Goal: Check status: Check status

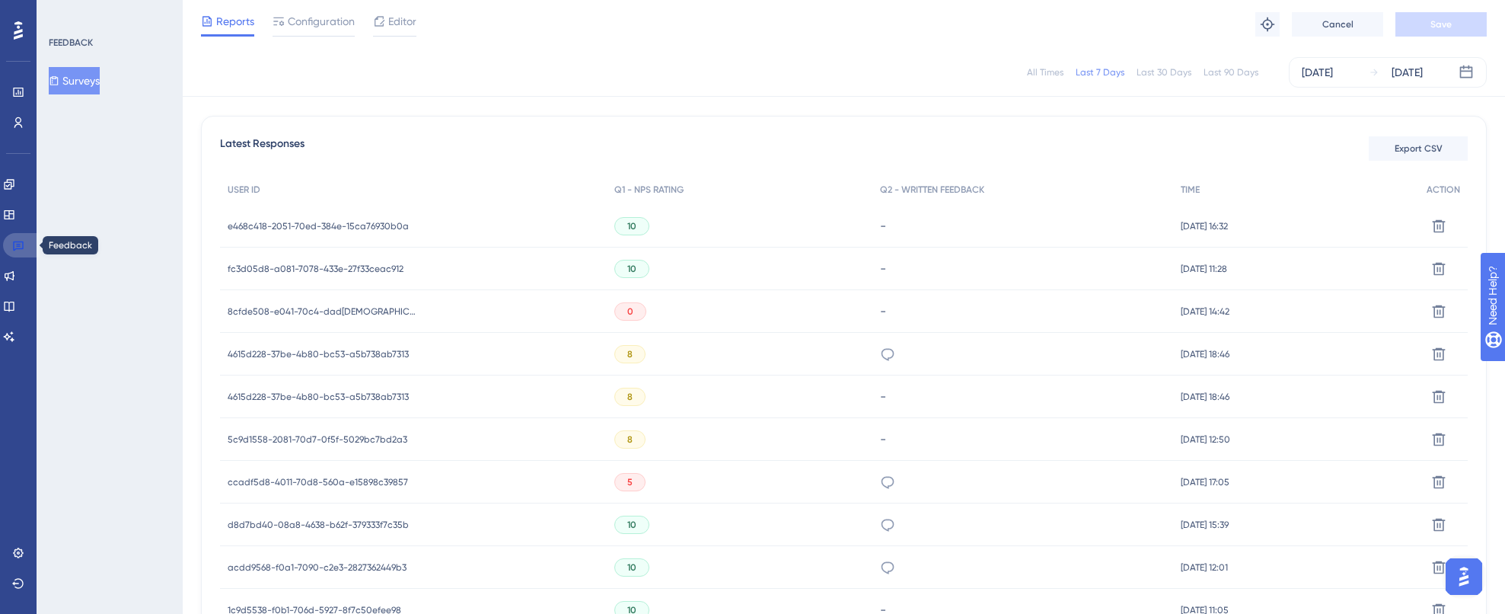
click at [16, 246] on icon at bounding box center [18, 245] width 12 height 12
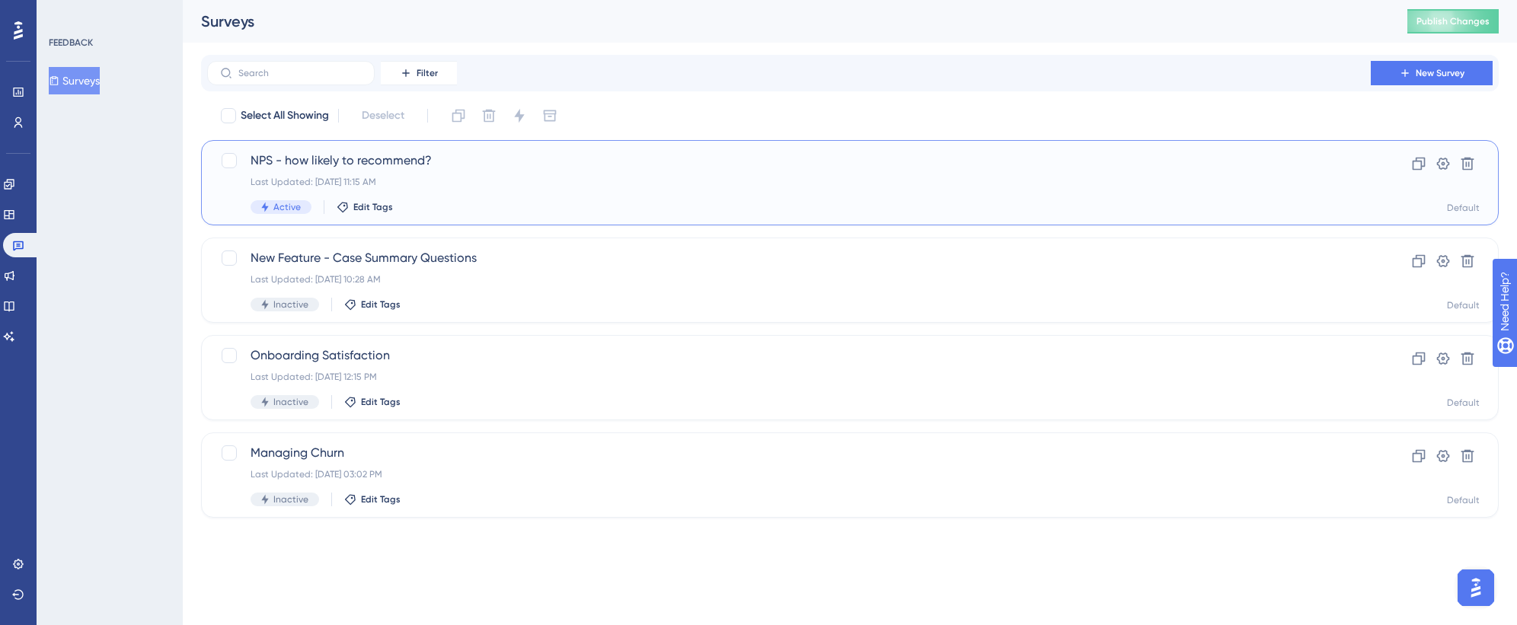
click at [475, 176] on div "Last Updated: [DATE] 11:15 AM" at bounding box center [789, 182] width 1077 height 12
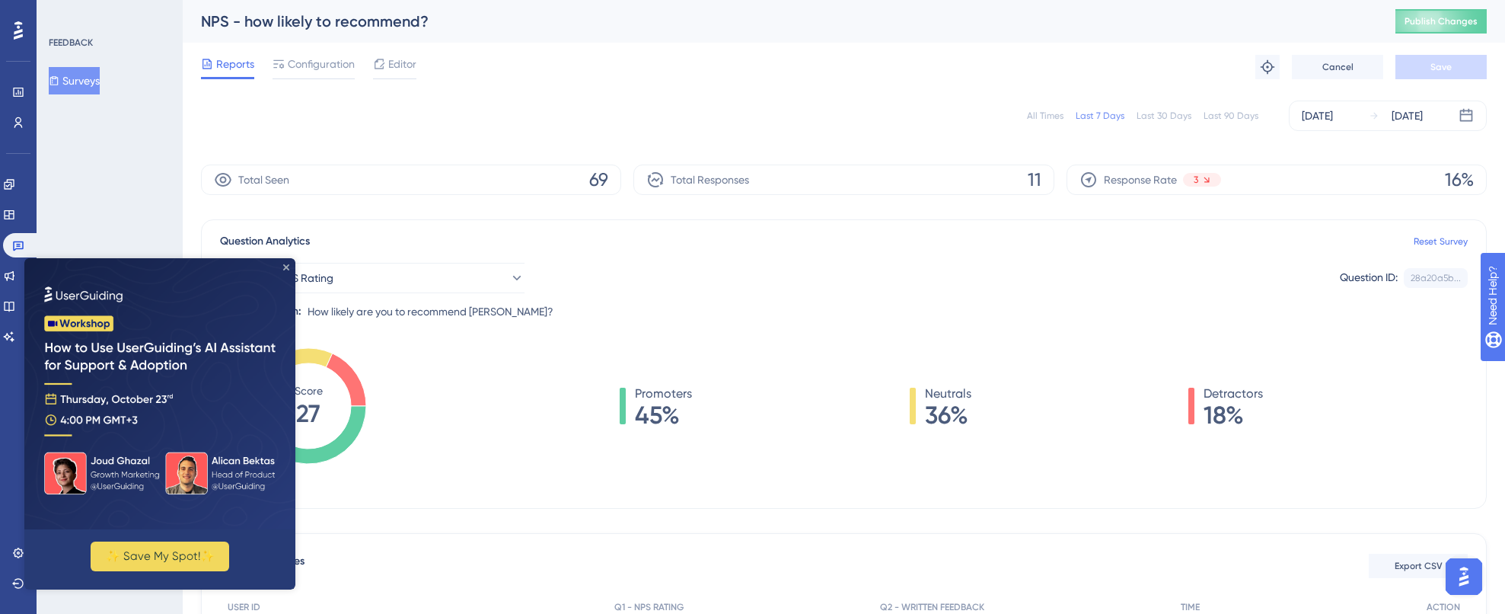
drag, startPoint x: 284, startPoint y: 268, endPoint x: 308, endPoint y: 526, distance: 259.3
click at [284, 268] on icon "Close Preview" at bounding box center [286, 267] width 6 height 6
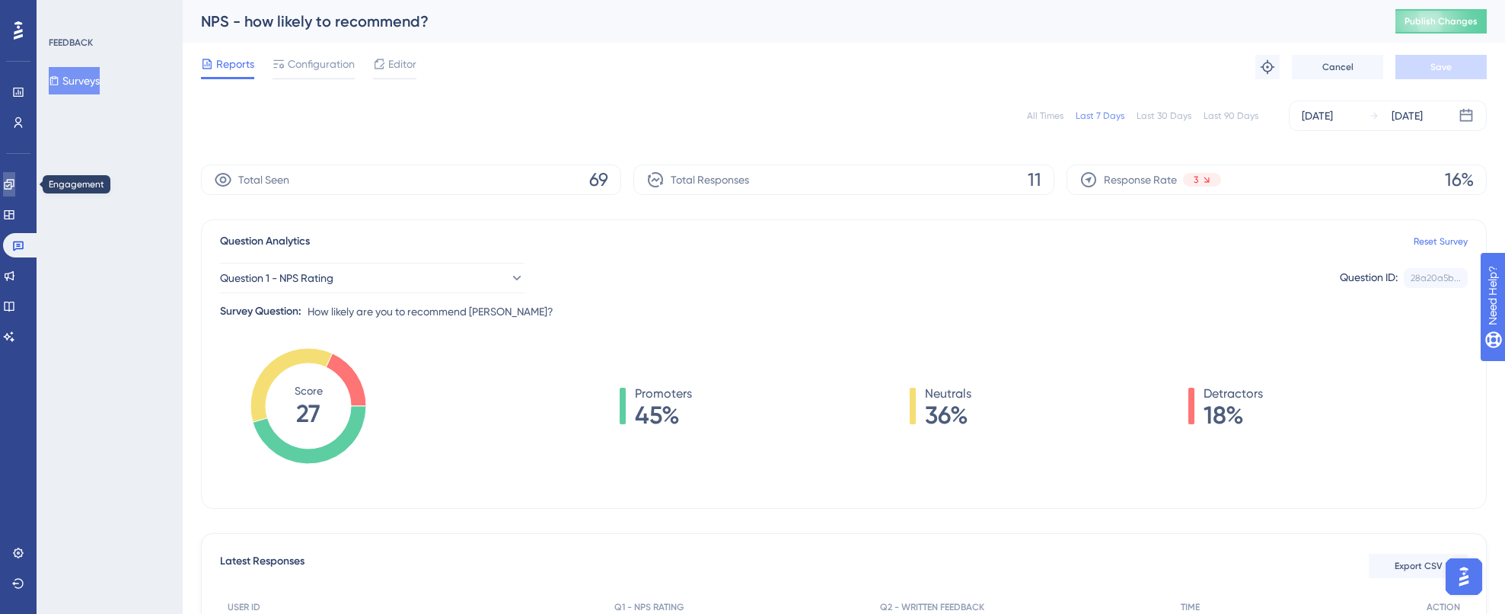
click at [15, 193] on link at bounding box center [9, 184] width 12 height 24
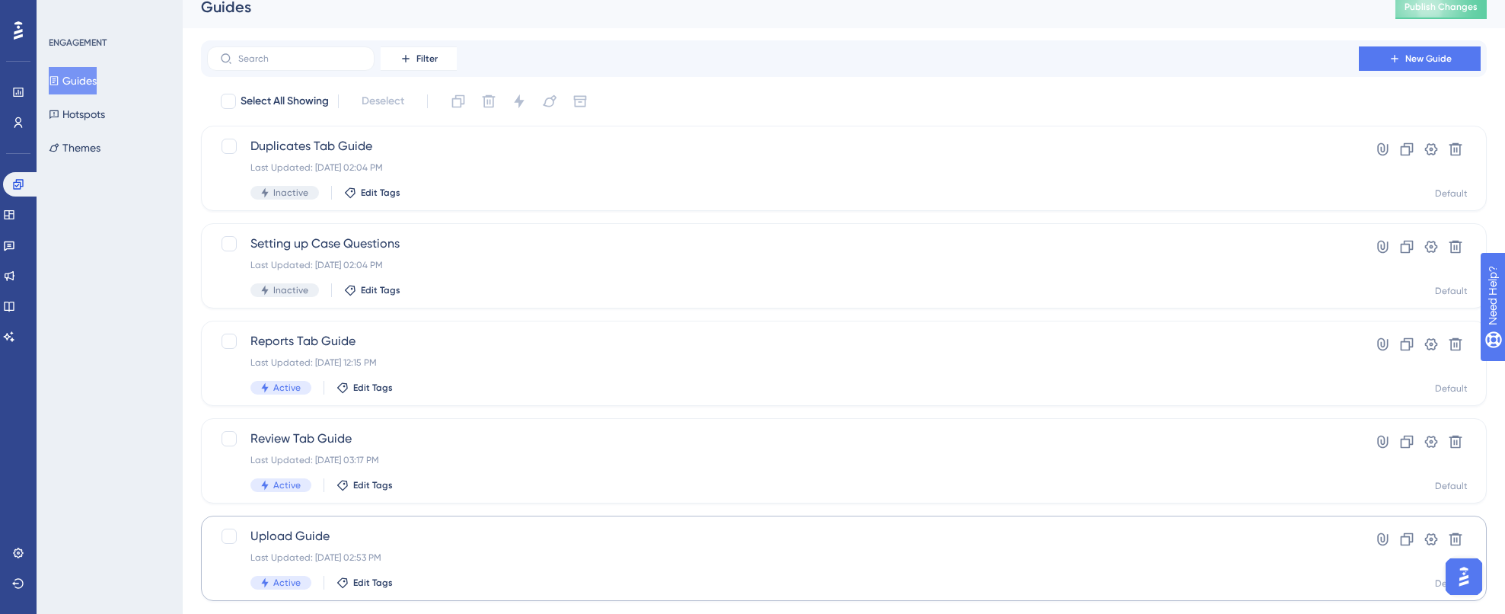
scroll to position [50, 0]
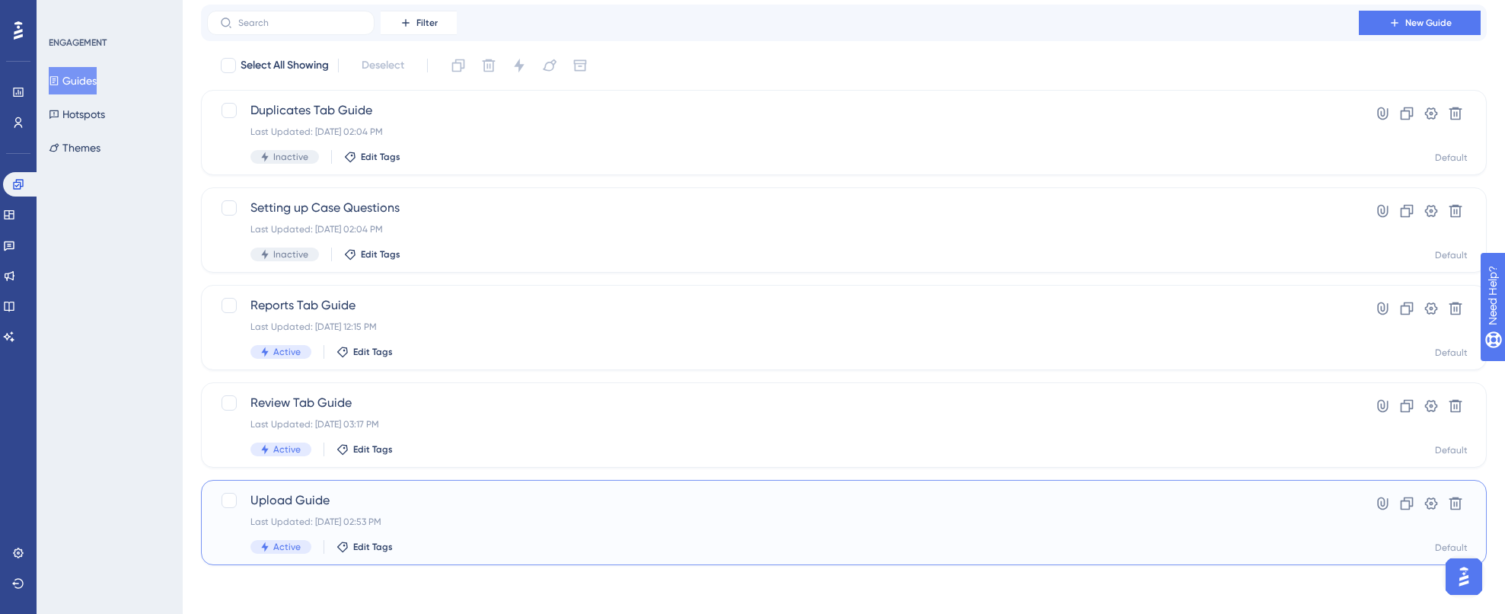
click at [650, 536] on div "Upload Guide Last Updated: [DATE] 02:53 PM Active Edit Tags" at bounding box center [783, 522] width 1065 height 62
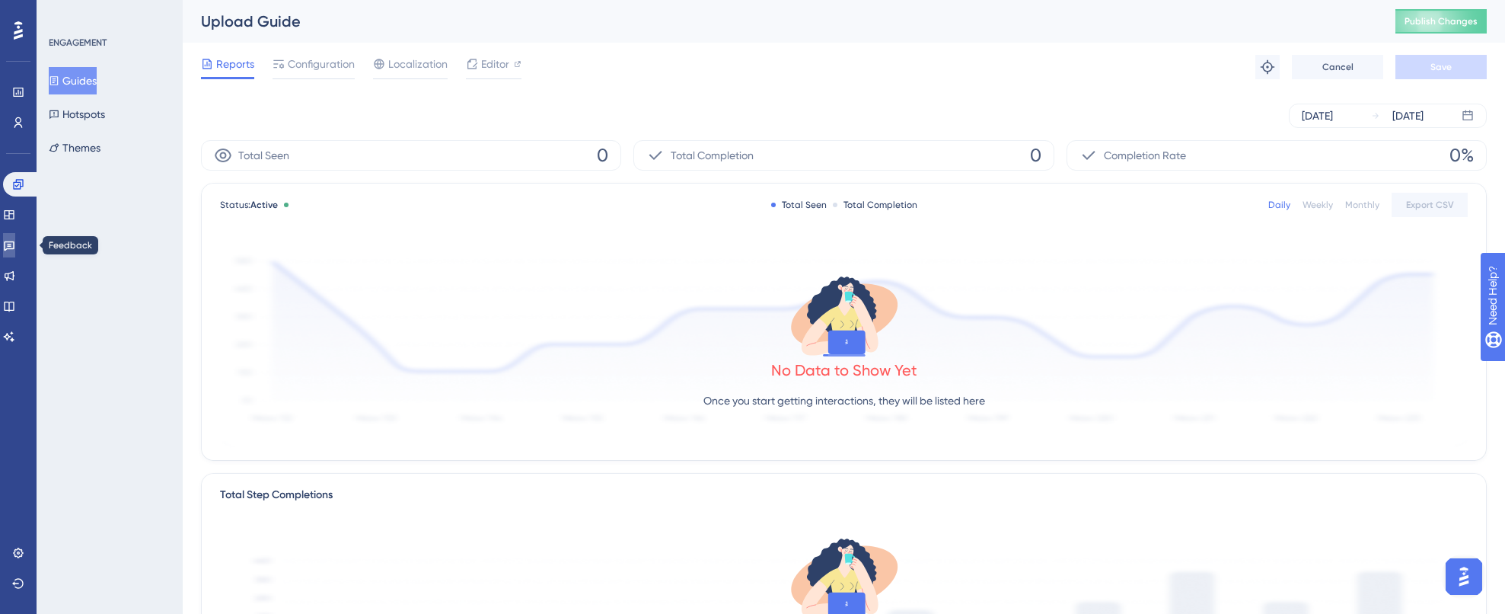
click at [14, 244] on icon at bounding box center [9, 246] width 11 height 10
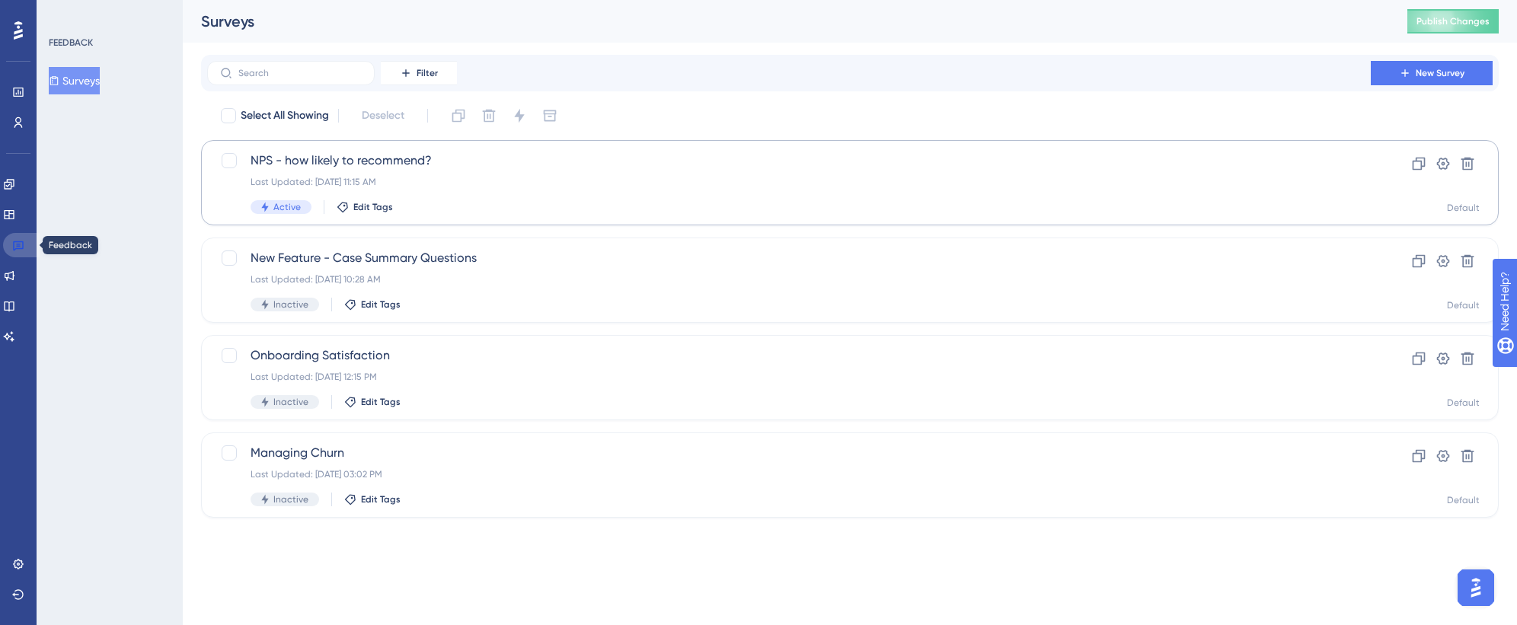
click at [12, 240] on icon at bounding box center [18, 245] width 12 height 12
click at [8, 182] on link at bounding box center [9, 184] width 12 height 24
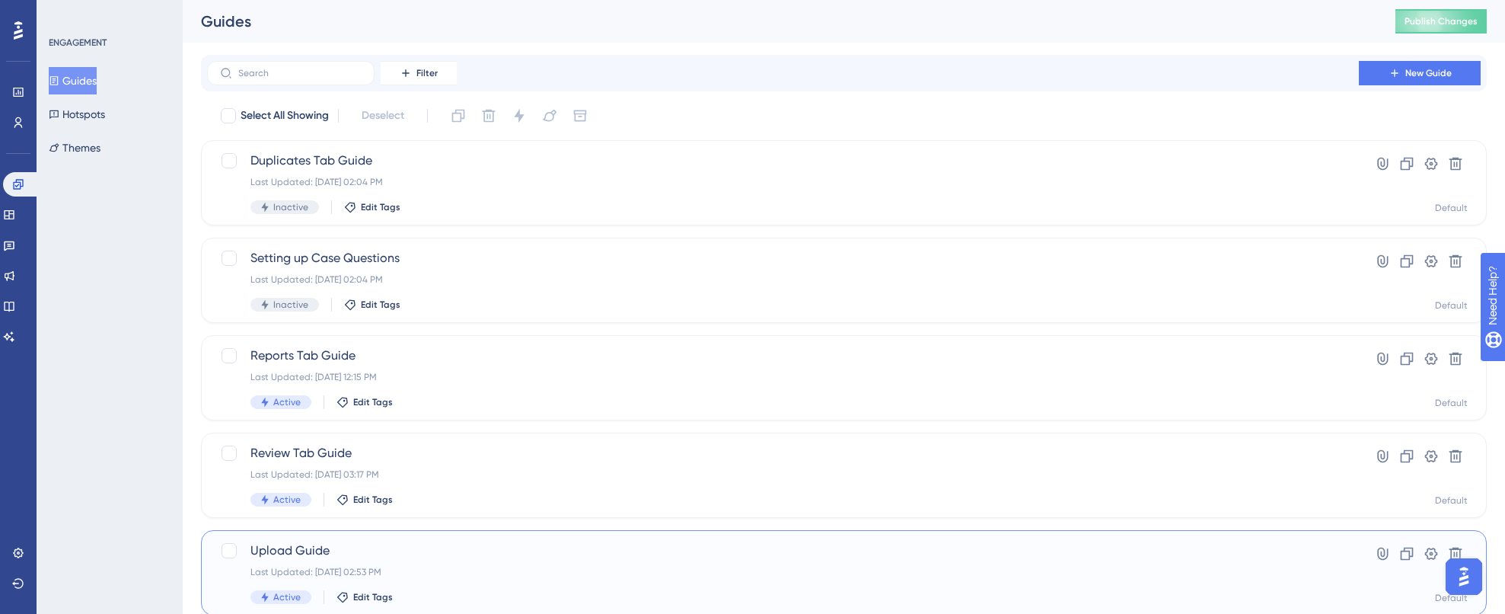
scroll to position [3, 0]
click at [468, 569] on div "Last Updated: [DATE] 02:53 PM" at bounding box center [783, 569] width 1065 height 12
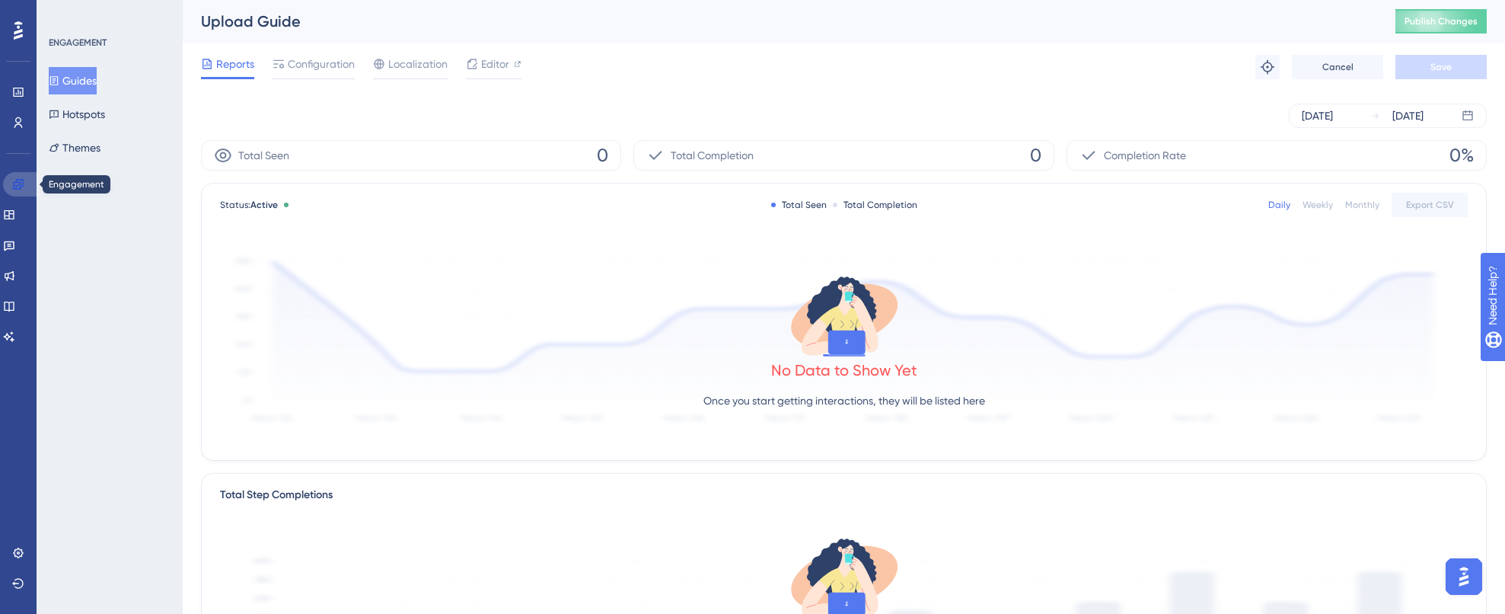
click at [21, 189] on icon at bounding box center [18, 184] width 12 height 12
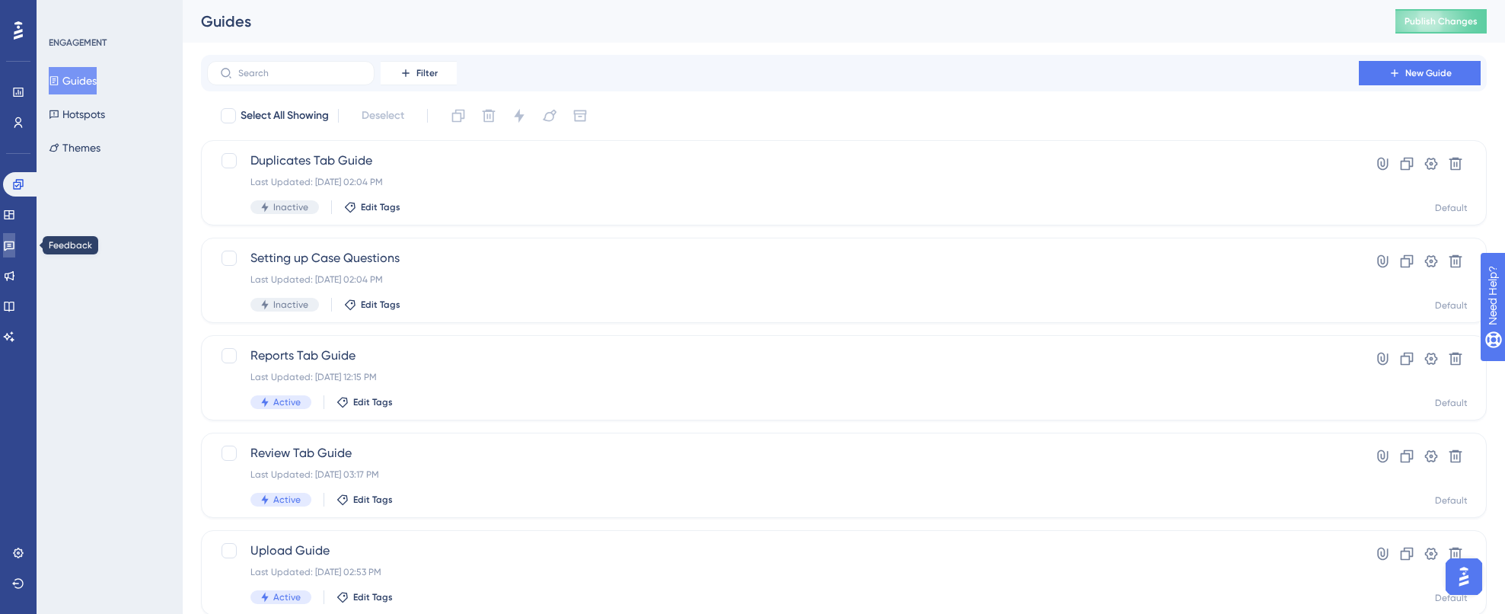
click at [15, 235] on link at bounding box center [9, 245] width 12 height 24
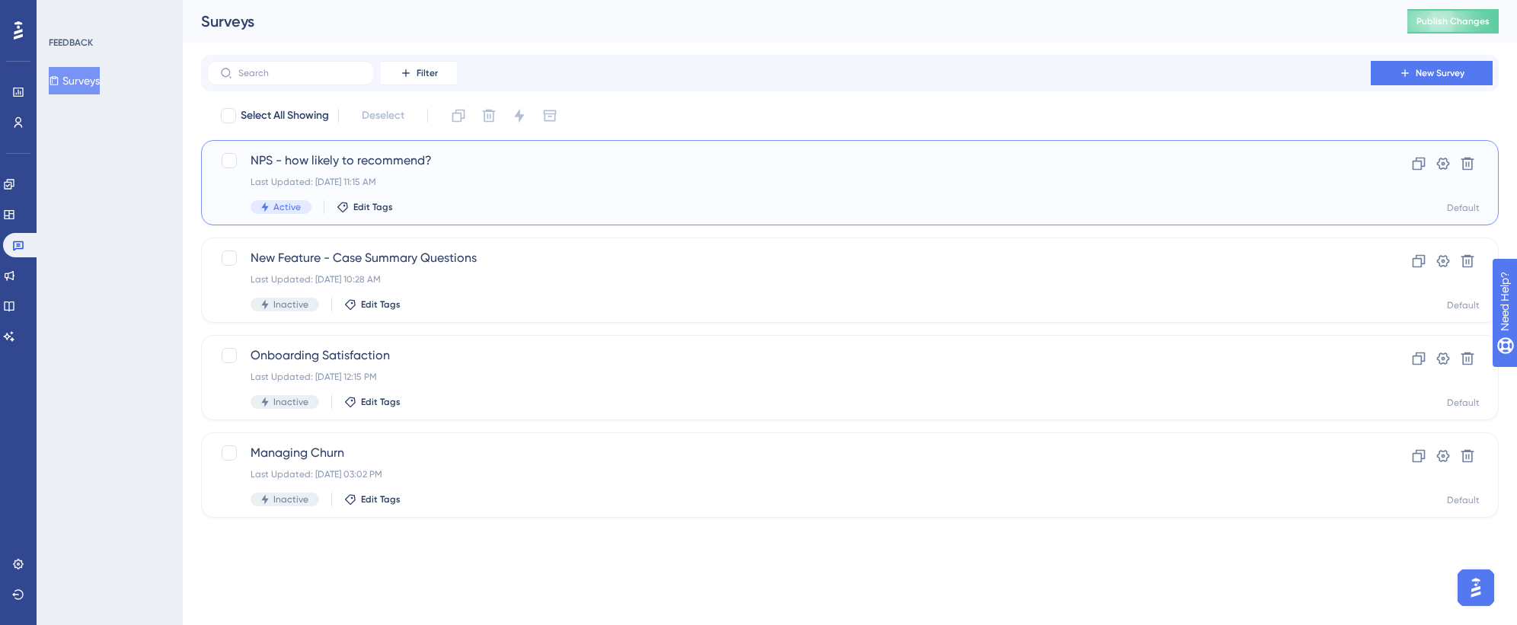
click at [541, 179] on div "Last Updated: [DATE] 11:15 AM" at bounding box center [789, 182] width 1077 height 12
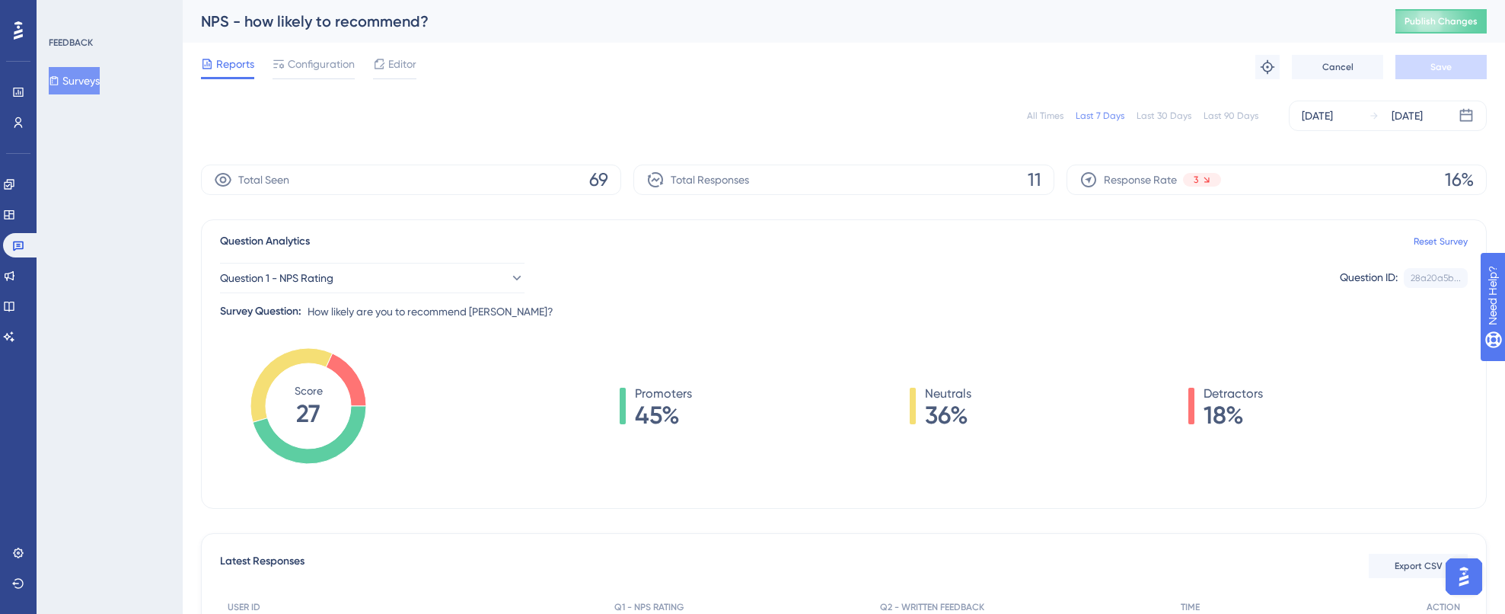
click at [27, 196] on div "Engagement Widgets Feedback Product Updates Knowledge Base AI Assistant" at bounding box center [18, 260] width 30 height 177
click at [15, 186] on icon at bounding box center [9, 184] width 12 height 12
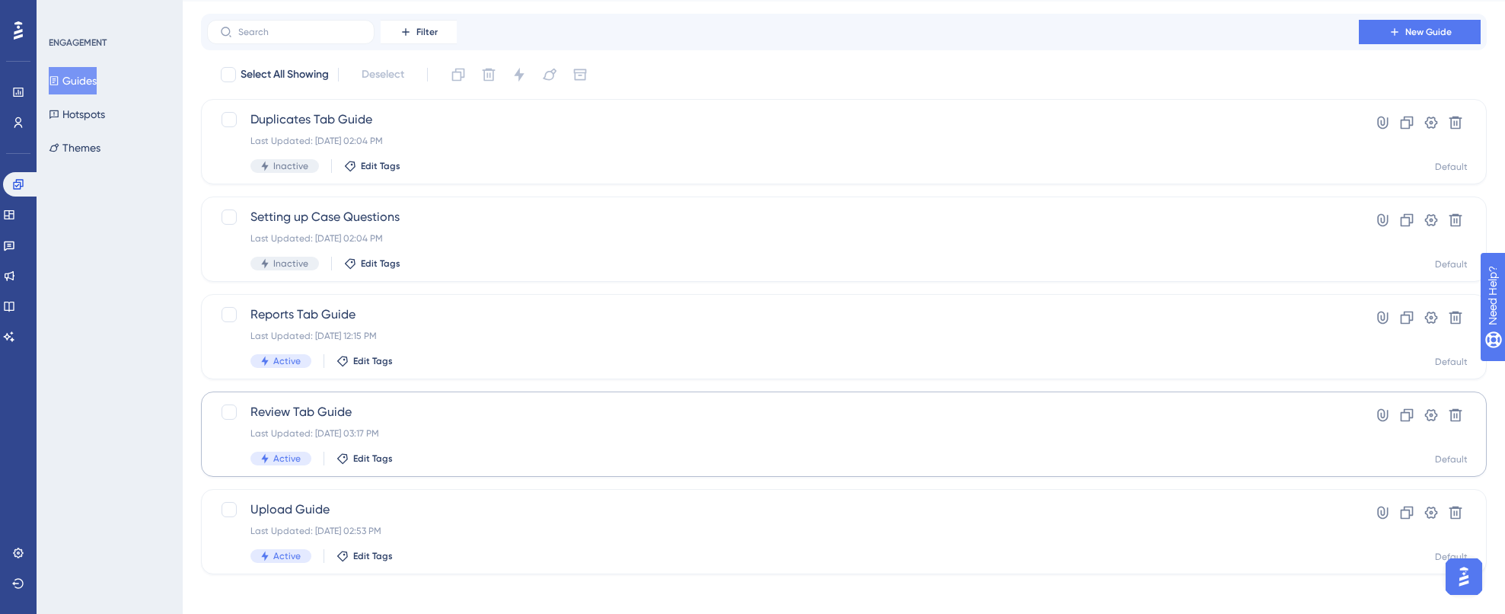
scroll to position [50, 0]
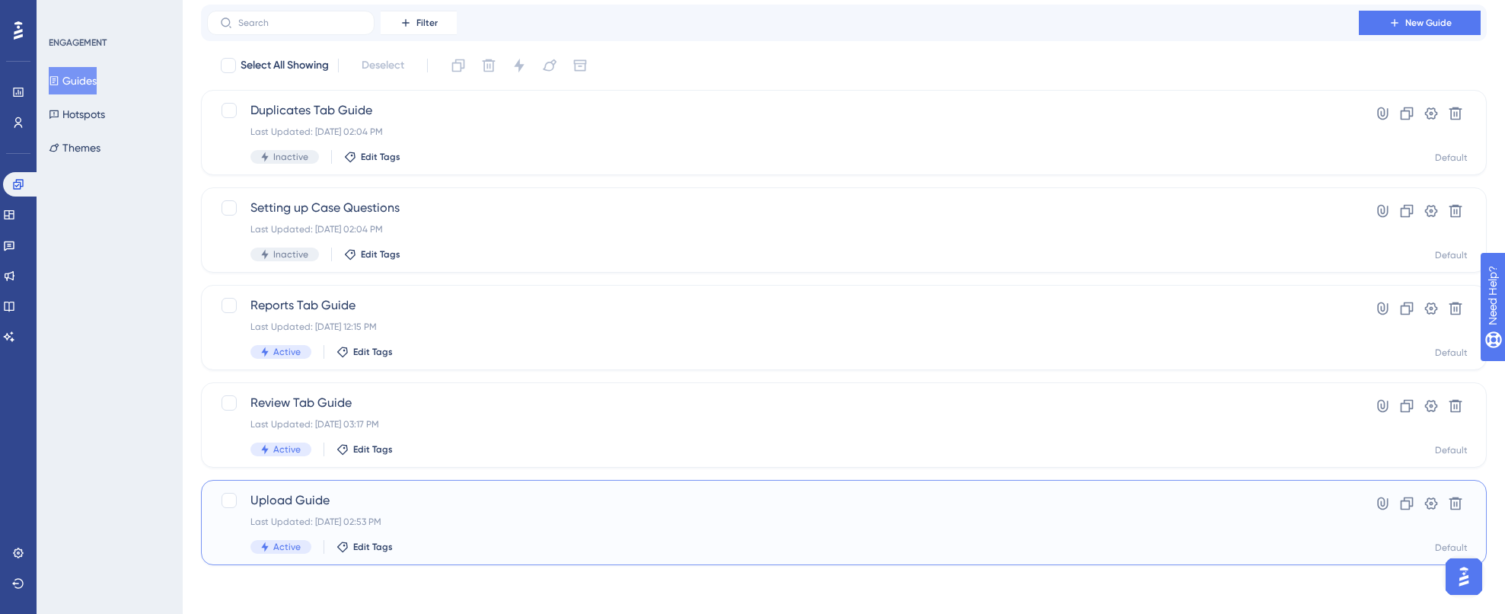
click at [514, 528] on div "Upload Guide Last Updated: [DATE] 02:53 PM Active Edit Tags" at bounding box center [783, 522] width 1065 height 62
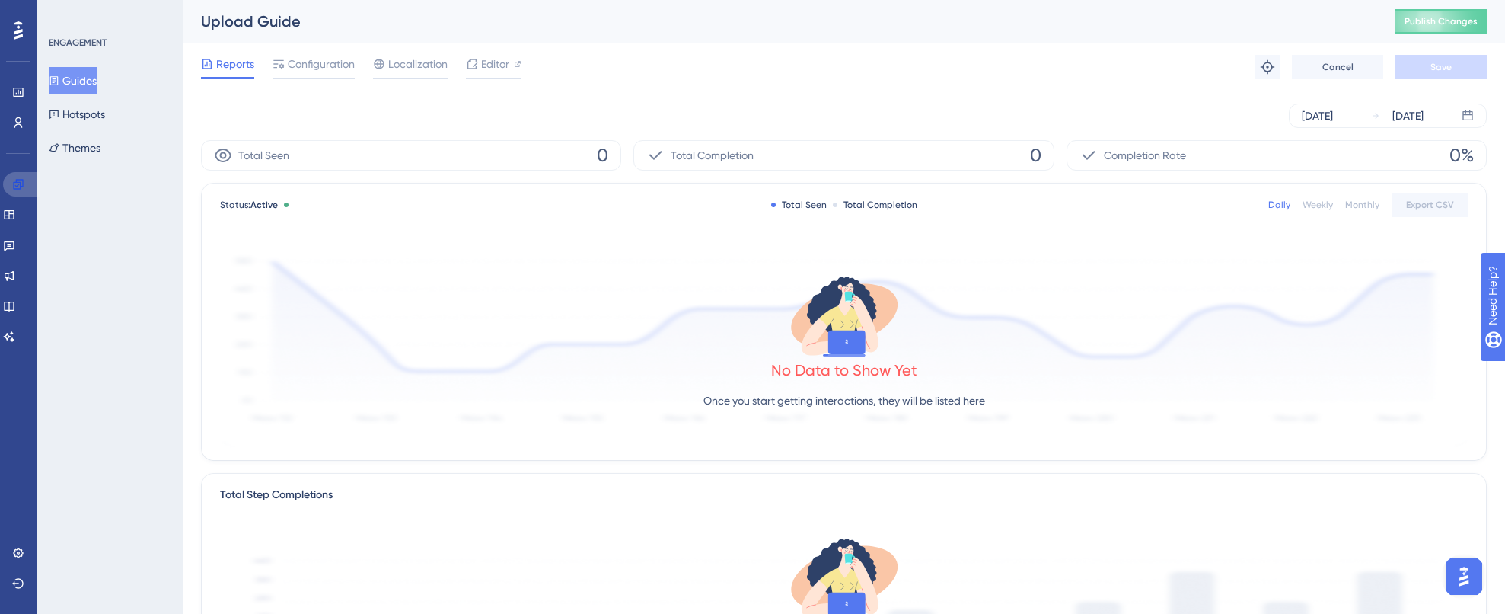
click at [8, 182] on link at bounding box center [21, 184] width 37 height 24
